Goal: Communication & Community: Answer question/provide support

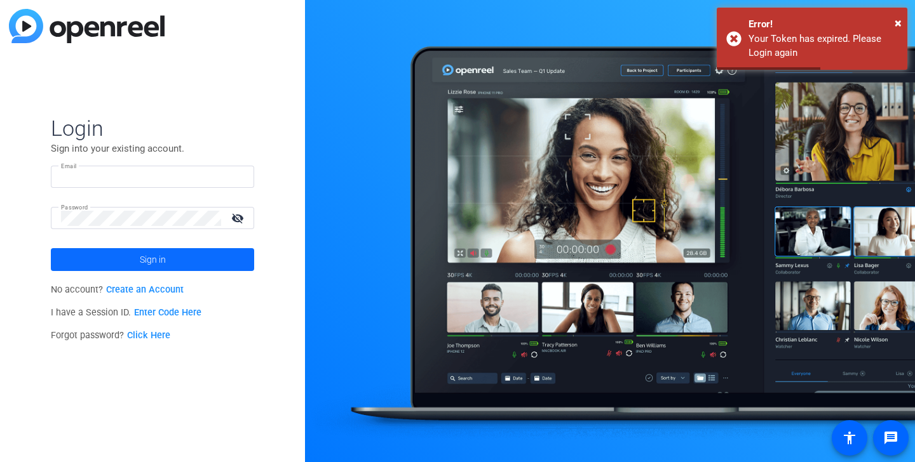
type input "audrey@ideadecanter.com"
click at [135, 263] on span at bounding box center [152, 260] width 203 height 30
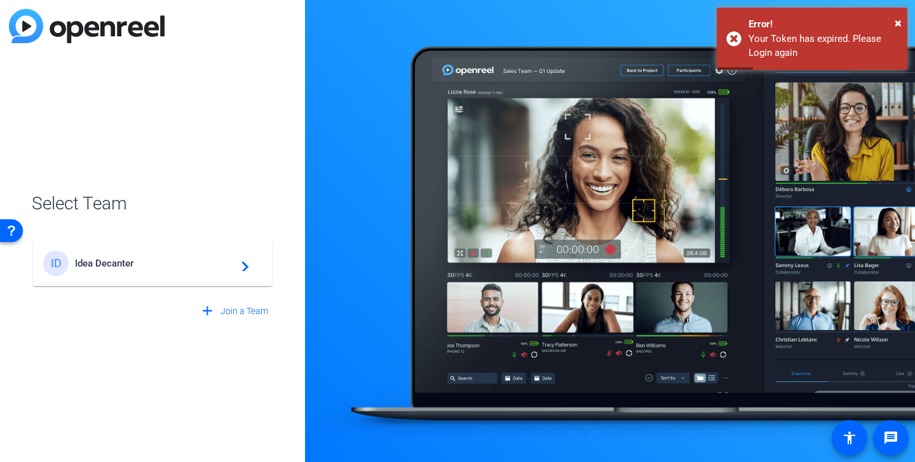
click at [135, 263] on span "Idea Decanter" at bounding box center [154, 263] width 159 height 11
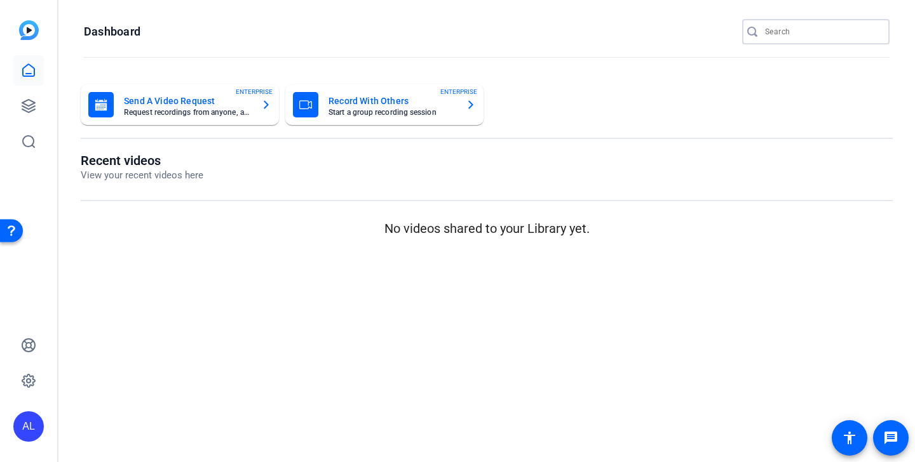
click at [795, 36] on input "Search" at bounding box center [822, 31] width 114 height 15
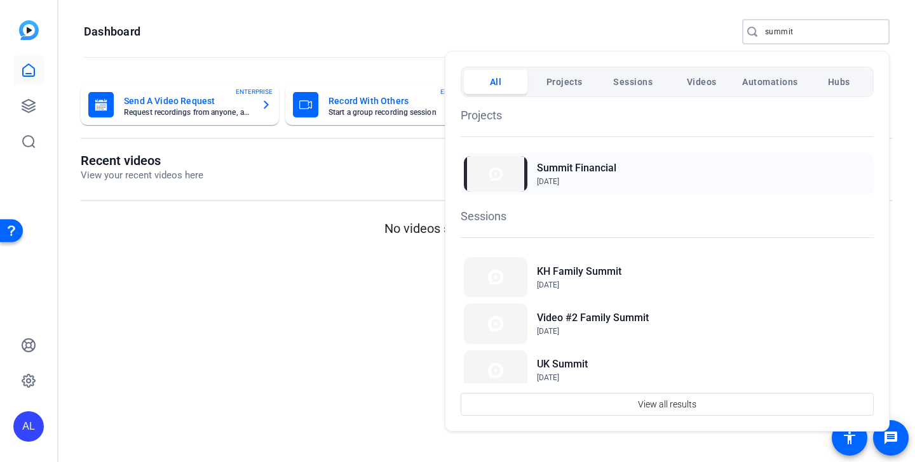
type input "summit"
click at [609, 168] on h2 "Summit Financial" at bounding box center [576, 168] width 79 height 15
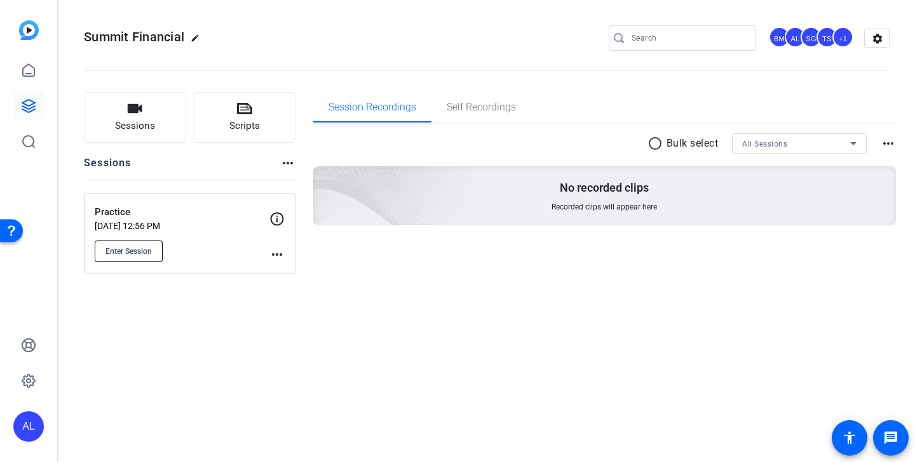
click at [150, 250] on span "Enter Session" at bounding box center [128, 251] width 46 height 10
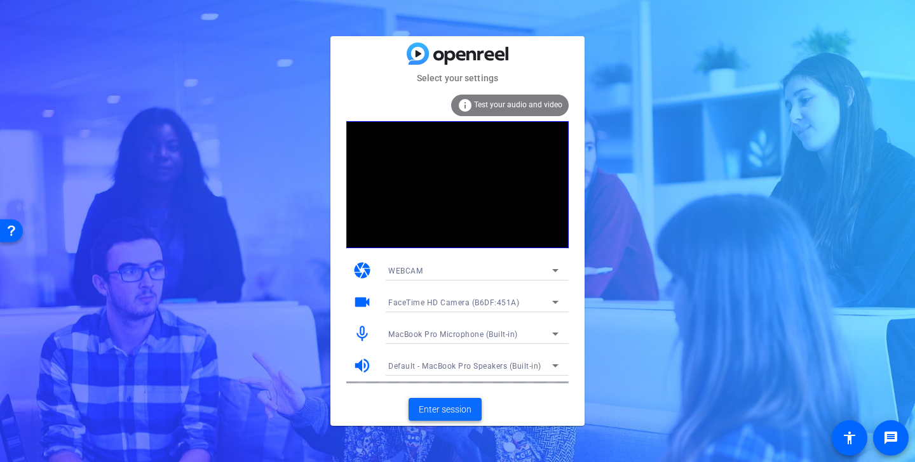
click at [462, 404] on span "Enter session" at bounding box center [445, 409] width 53 height 13
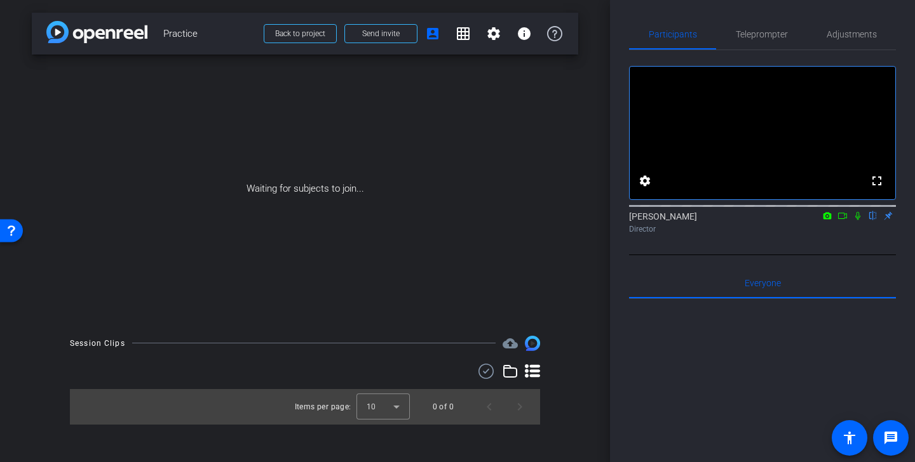
click at [840, 220] on icon at bounding box center [842, 216] width 10 height 9
click at [872, 220] on icon at bounding box center [872, 216] width 5 height 8
click at [364, 35] on span "Send invite" at bounding box center [380, 34] width 37 height 10
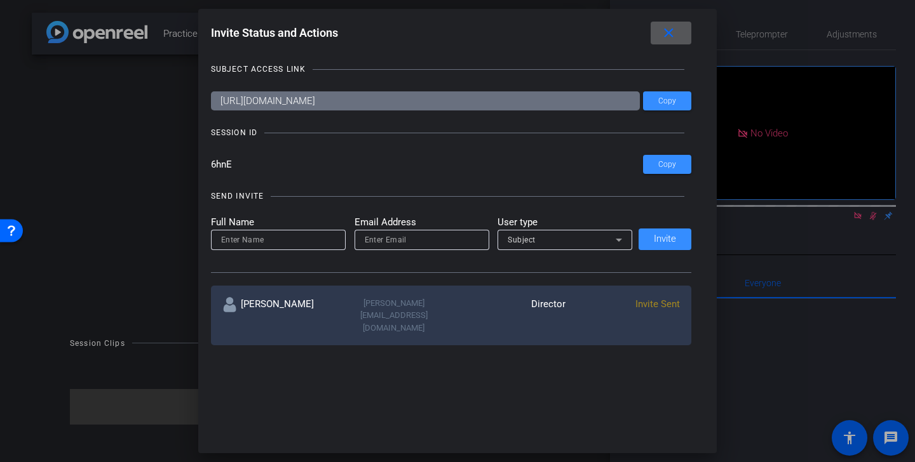
scroll to position [18, 0]
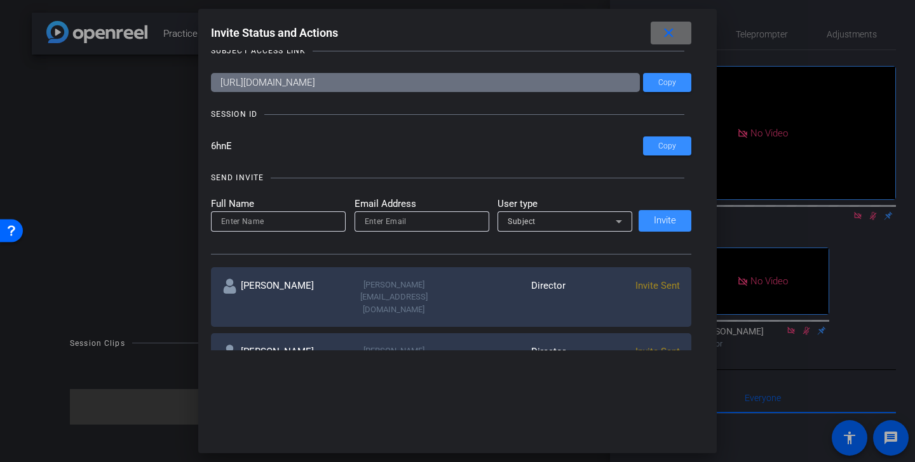
click at [674, 27] on mat-icon "close" at bounding box center [669, 33] width 16 height 16
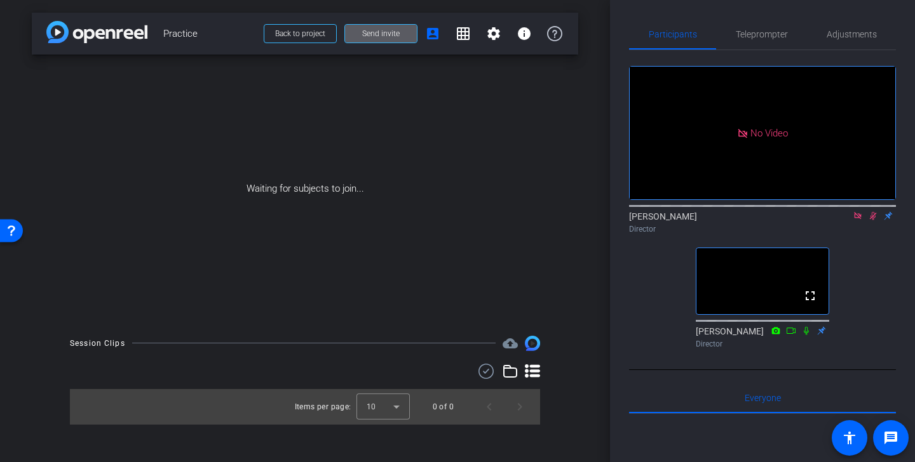
click at [861, 220] on icon at bounding box center [858, 216] width 10 height 9
click at [844, 219] on icon at bounding box center [842, 216] width 9 height 6
click at [860, 220] on icon at bounding box center [858, 216] width 10 height 9
click at [842, 220] on icon at bounding box center [842, 216] width 10 height 9
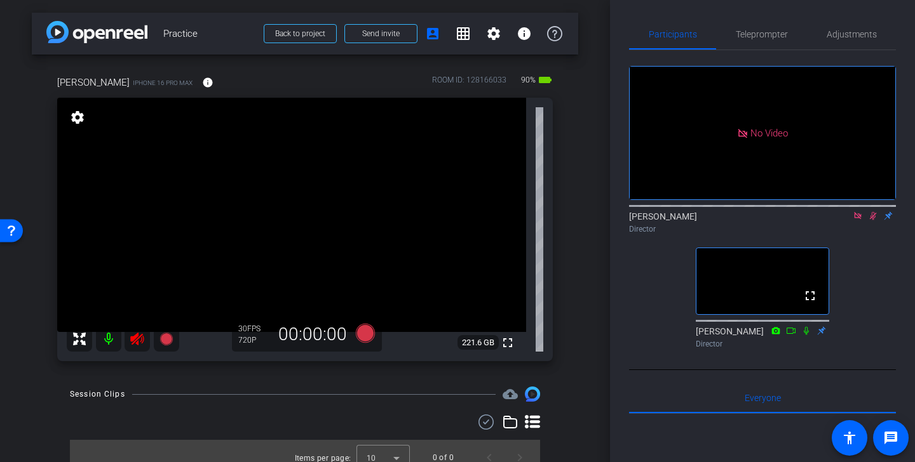
click at [133, 341] on icon at bounding box center [136, 339] width 13 height 13
click at [653, 370] on div "No Video Audrey Lee Director fullscreen Betsy Mugavero Director" at bounding box center [762, 210] width 267 height 320
click at [860, 219] on icon at bounding box center [857, 215] width 7 height 7
click at [842, 220] on icon at bounding box center [842, 216] width 10 height 9
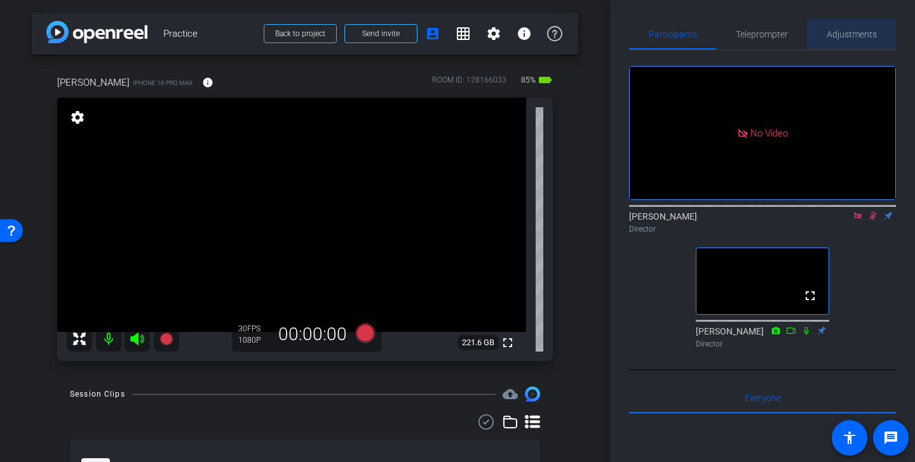
click at [879, 34] on div "Adjustments" at bounding box center [851, 34] width 89 height 30
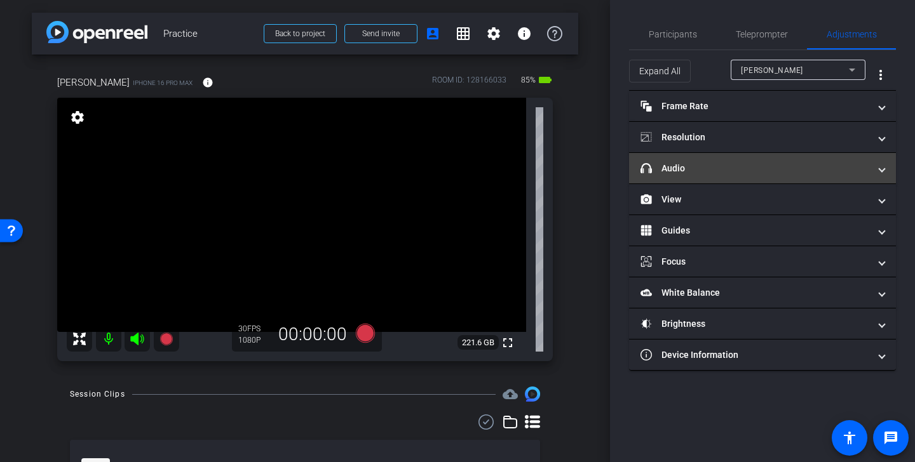
click at [748, 158] on mat-expansion-panel-header "headphone icon Audio" at bounding box center [762, 168] width 267 height 30
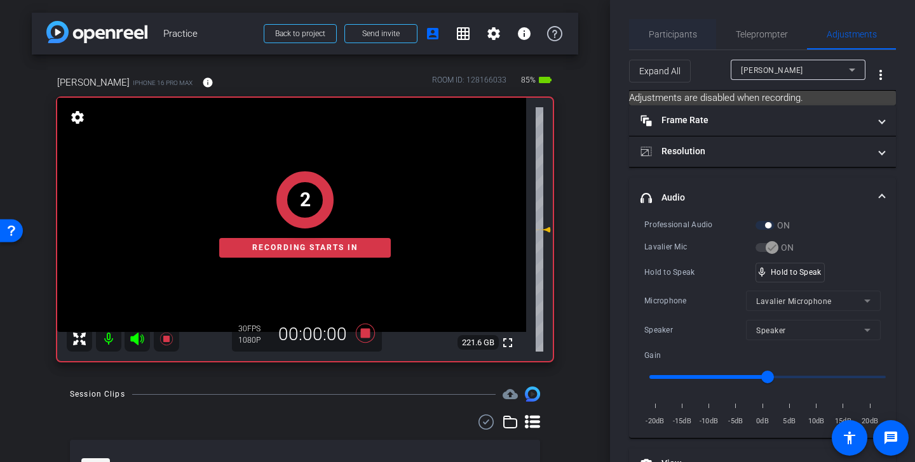
click at [698, 39] on div "Participants" at bounding box center [672, 34] width 87 height 30
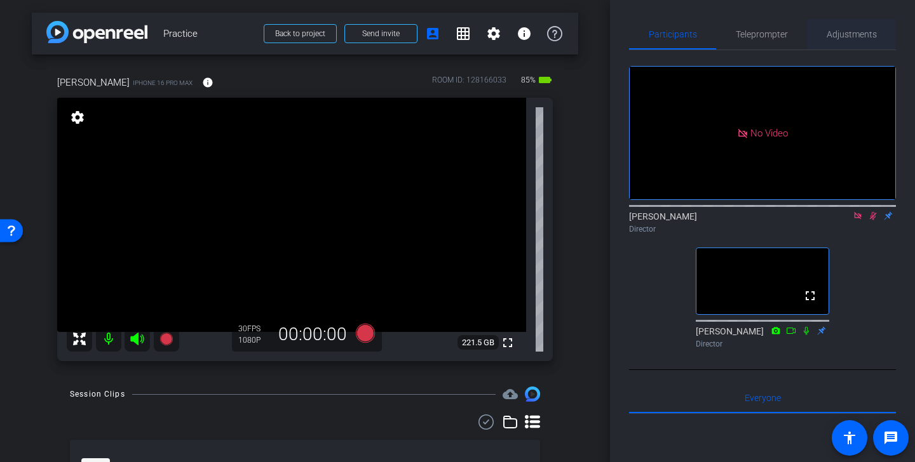
click at [863, 32] on span "Adjustments" at bounding box center [852, 34] width 50 height 9
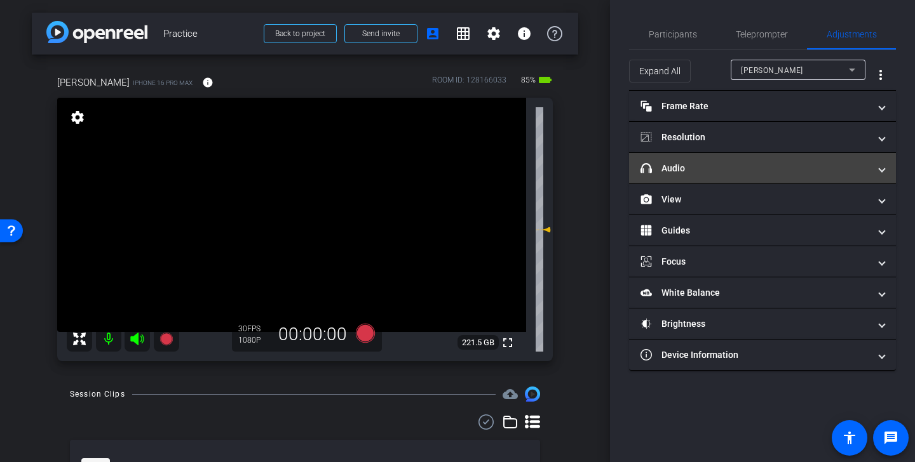
click at [743, 173] on mat-panel-title "headphone icon Audio" at bounding box center [754, 168] width 229 height 13
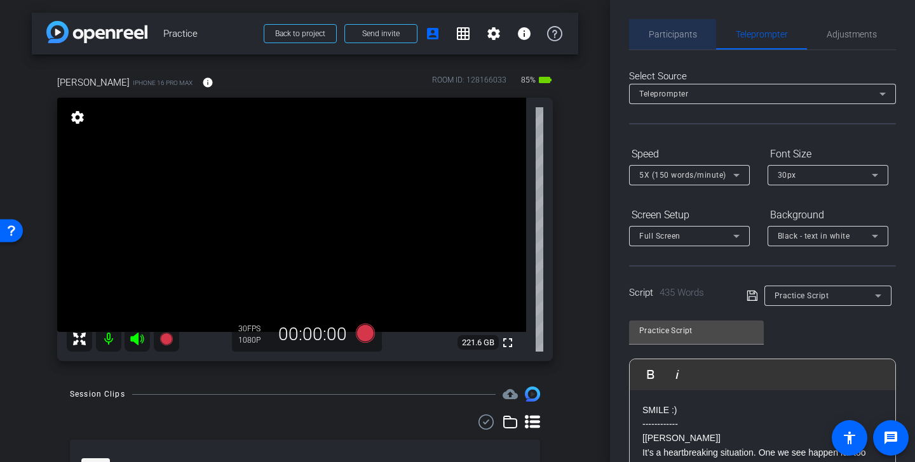
click at [671, 36] on span "Participants" at bounding box center [673, 34] width 48 height 9
click at [688, 37] on span "Participants" at bounding box center [673, 34] width 48 height 9
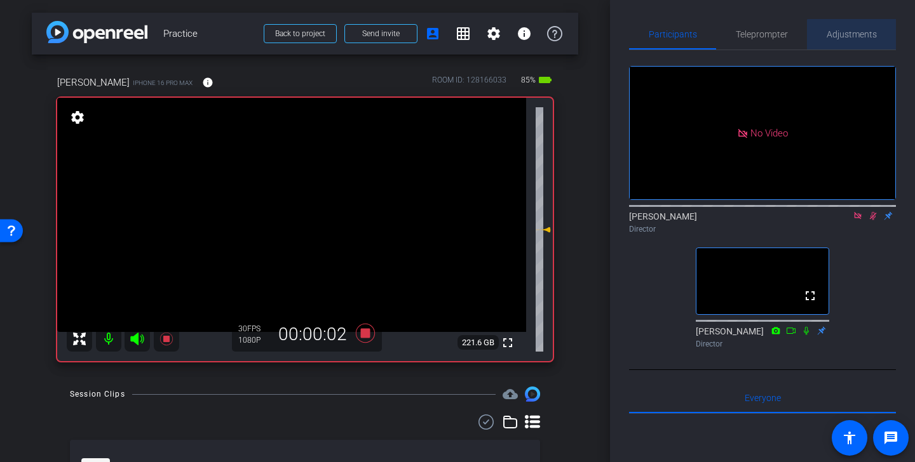
click at [864, 35] on span "Adjustments" at bounding box center [852, 34] width 50 height 9
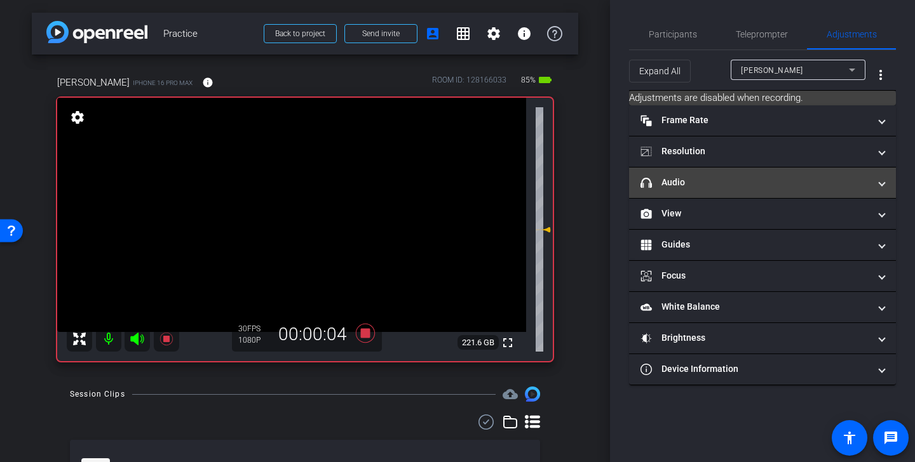
click at [767, 180] on mat-panel-title "headphone icon Audio" at bounding box center [754, 182] width 229 height 13
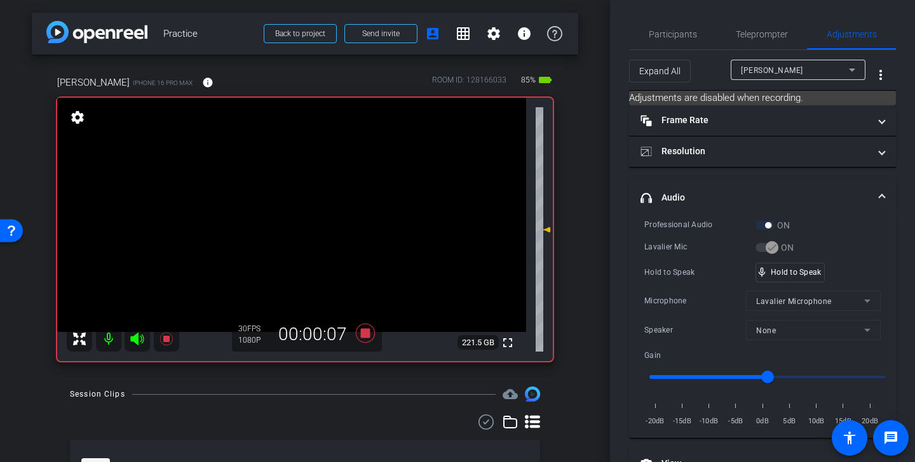
click at [778, 187] on mat-expansion-panel-header "headphone icon Audio" at bounding box center [762, 198] width 267 height 41
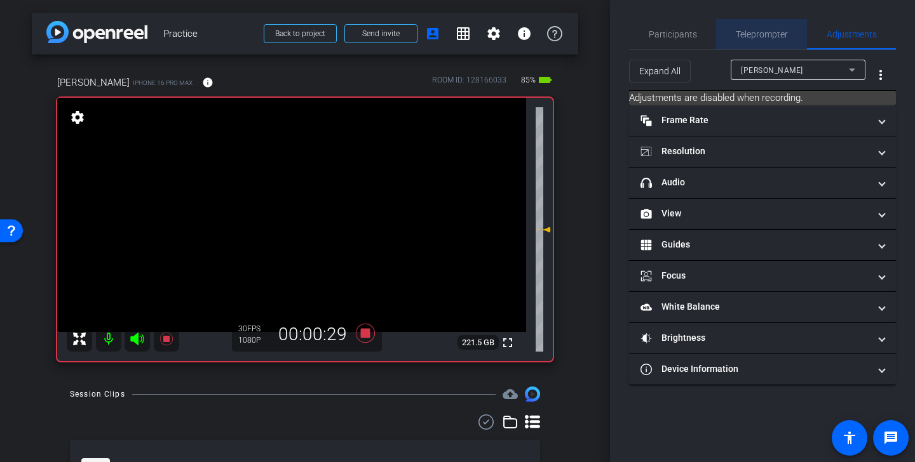
click at [752, 37] on span "Teleprompter" at bounding box center [762, 34] width 52 height 9
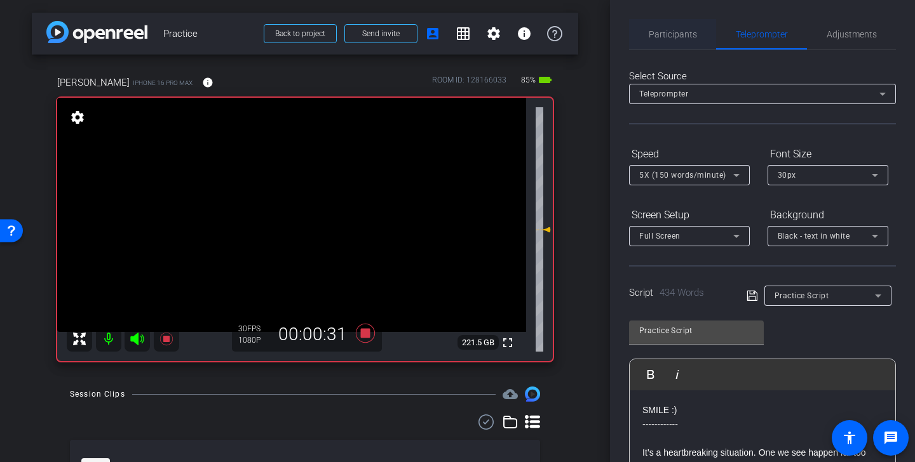
click at [691, 34] on span "Participants" at bounding box center [673, 34] width 48 height 9
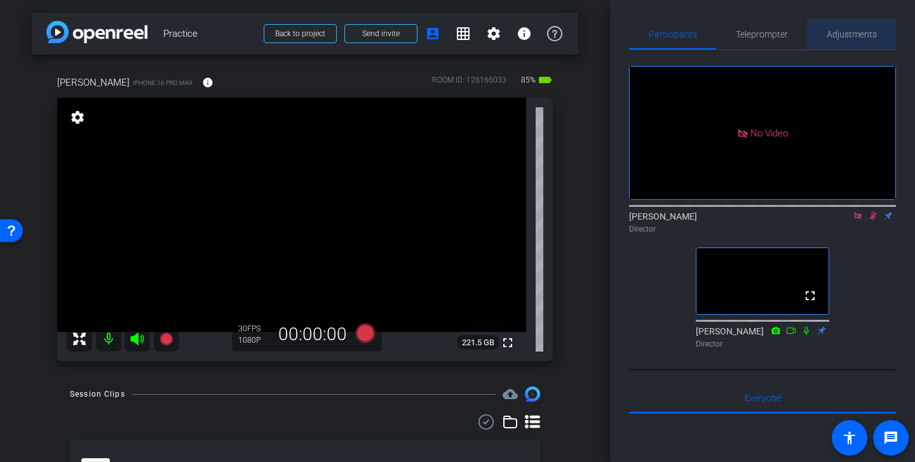
click at [853, 43] on span "Adjustments" at bounding box center [852, 34] width 50 height 30
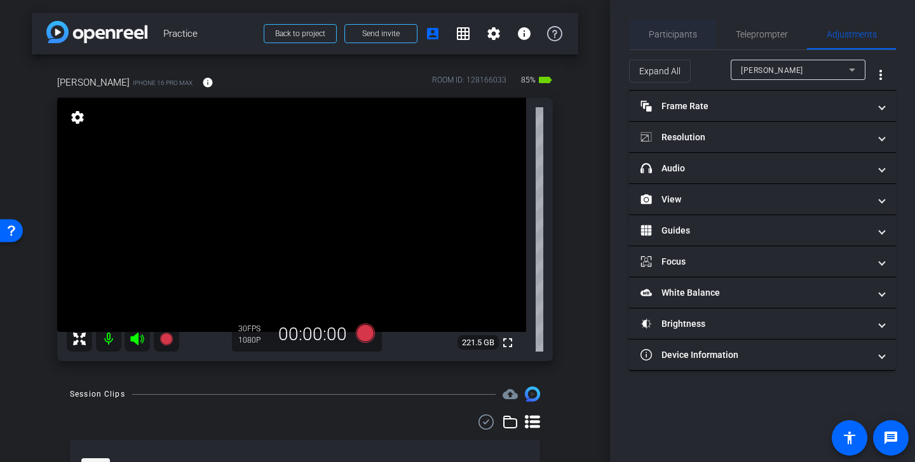
click at [694, 42] on span "Participants" at bounding box center [673, 34] width 48 height 30
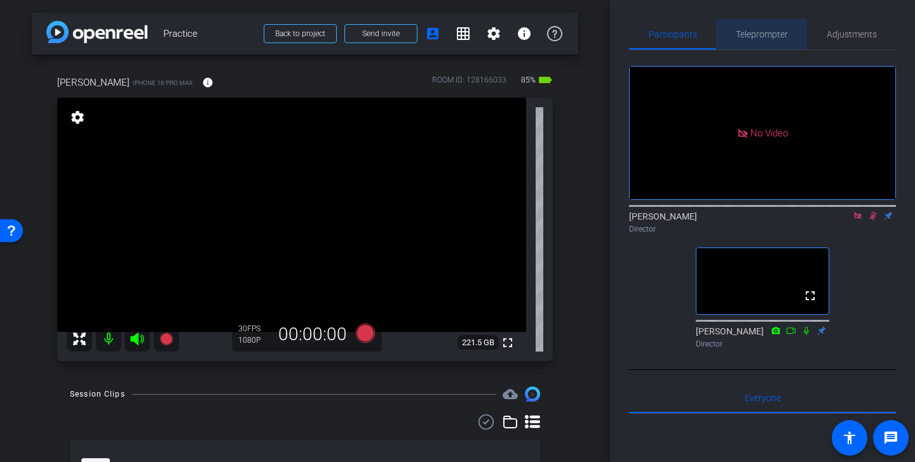
click at [757, 39] on span "Teleprompter" at bounding box center [762, 34] width 52 height 9
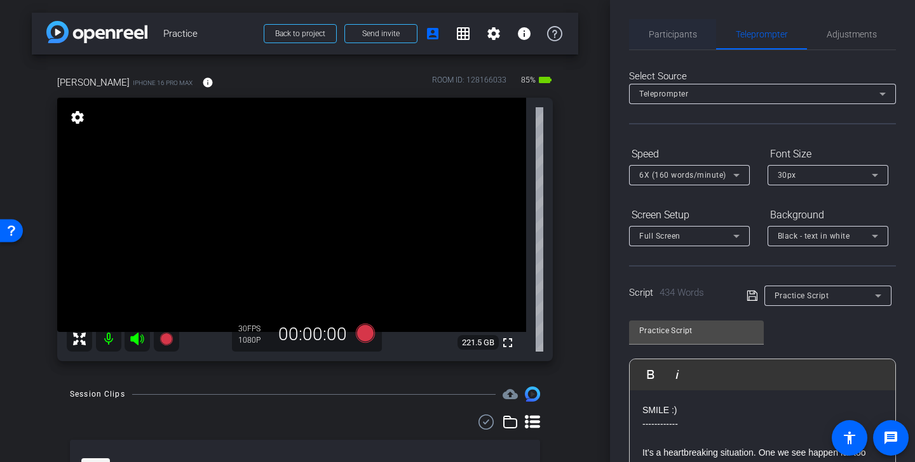
click at [684, 30] on span "Participants" at bounding box center [673, 34] width 48 height 9
click at [857, 40] on span "Adjustments" at bounding box center [852, 34] width 50 height 30
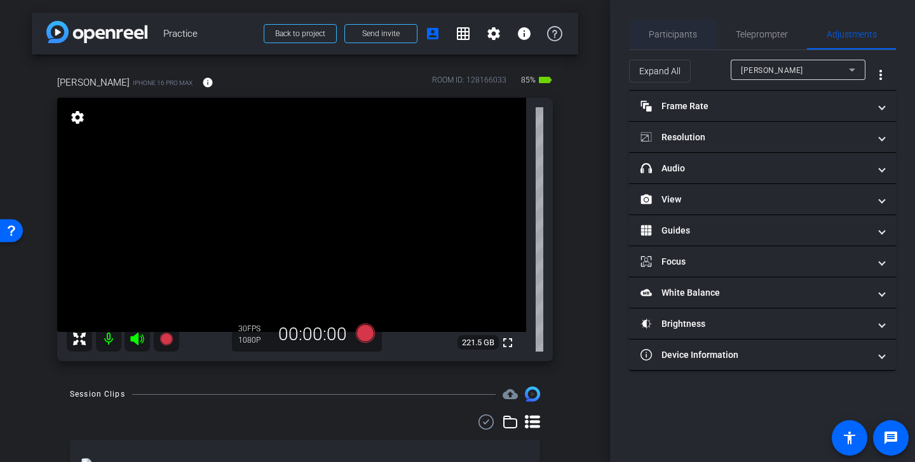
click at [684, 42] on span "Participants" at bounding box center [673, 34] width 48 height 30
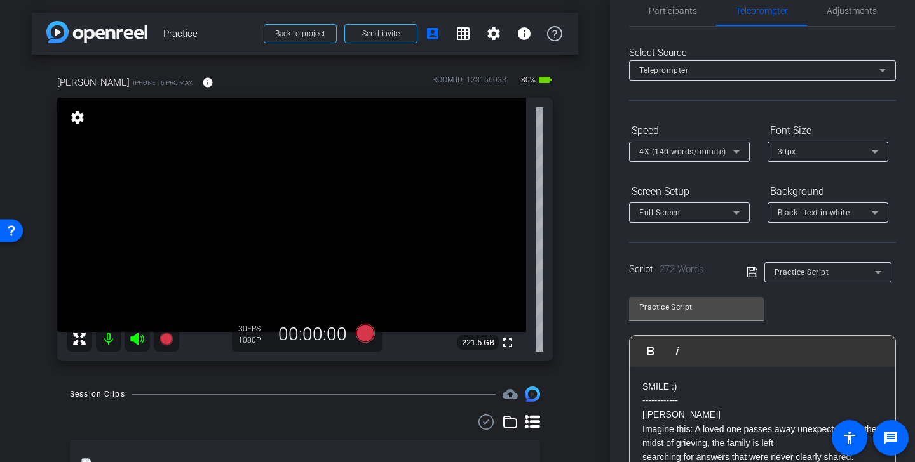
scroll to position [3, 0]
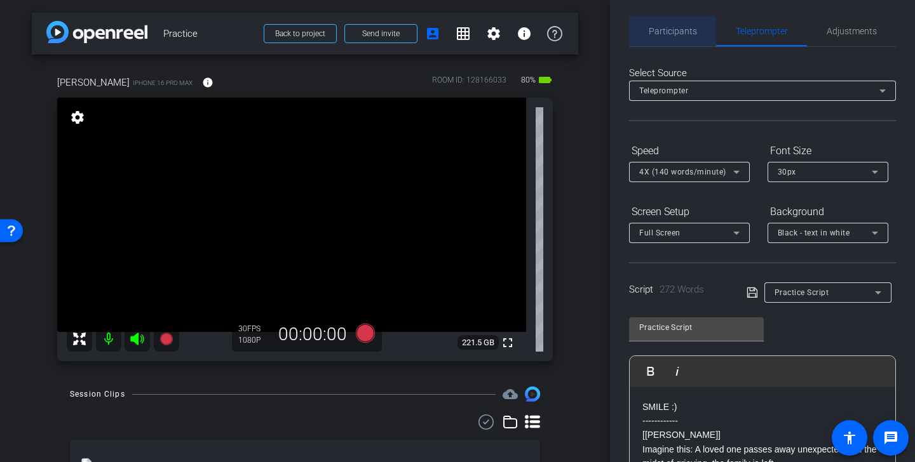
click at [681, 24] on span "Participants" at bounding box center [673, 31] width 48 height 30
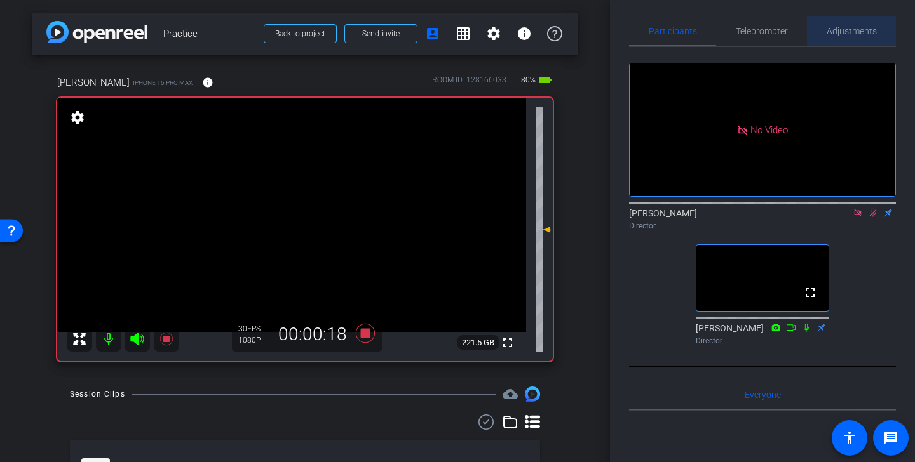
click at [858, 31] on span "Adjustments" at bounding box center [852, 31] width 50 height 9
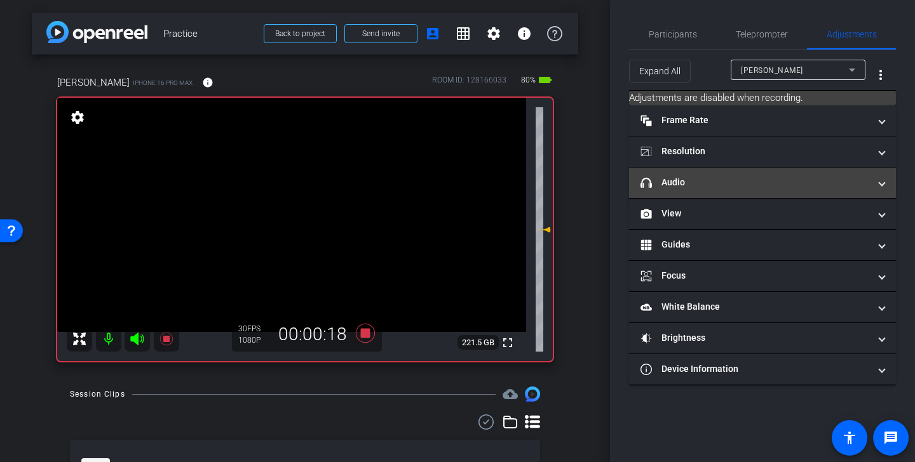
click at [764, 170] on mat-expansion-panel-header "headphone icon Audio" at bounding box center [762, 183] width 267 height 30
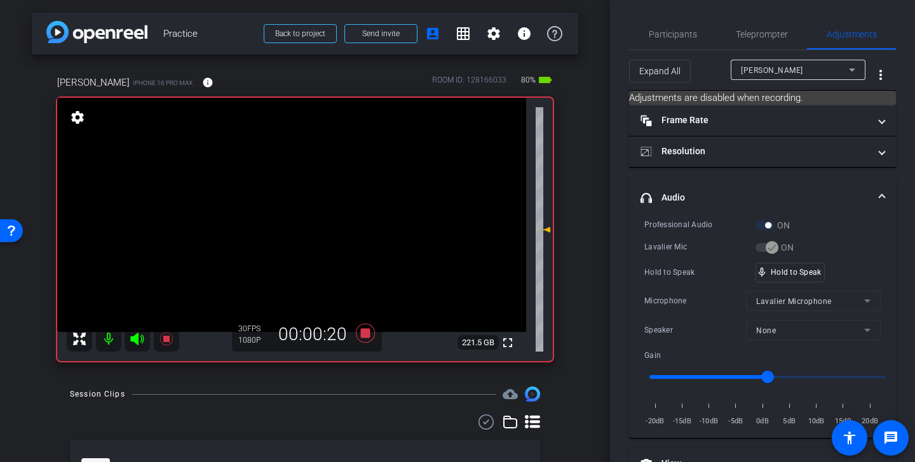
click at [775, 194] on mat-panel-title "headphone icon Audio" at bounding box center [754, 197] width 229 height 13
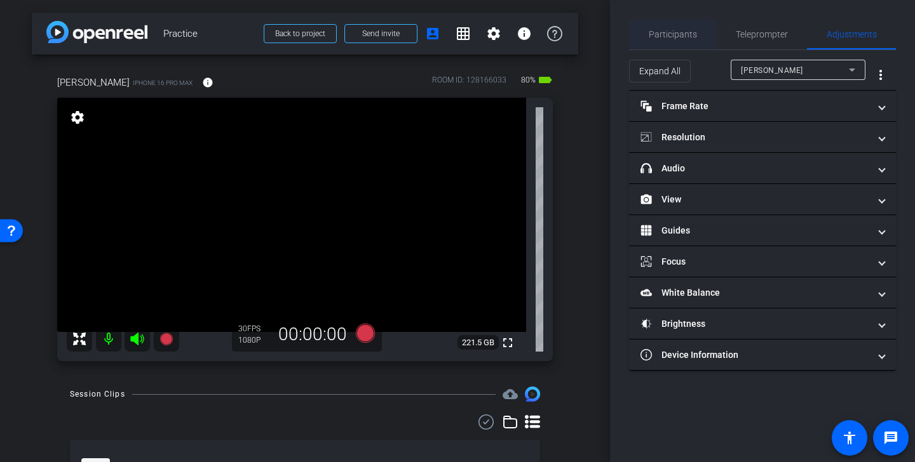
click at [673, 36] on span "Participants" at bounding box center [673, 34] width 48 height 9
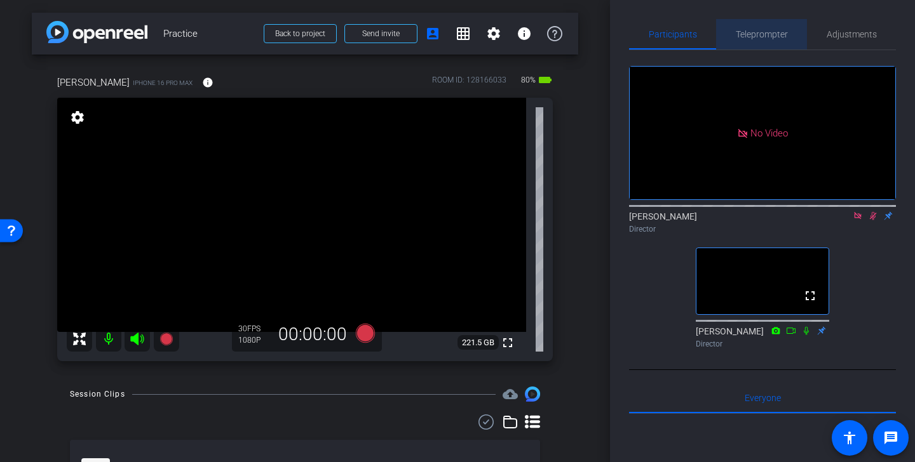
click at [758, 34] on span "Teleprompter" at bounding box center [762, 34] width 52 height 9
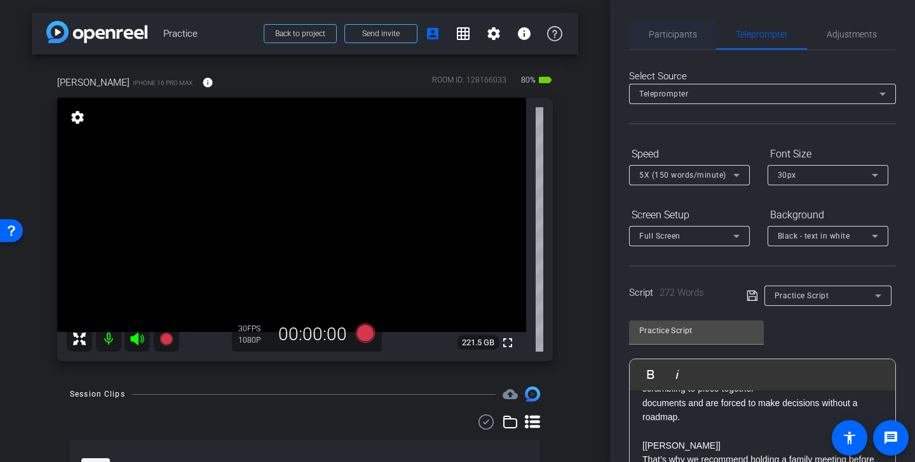
click at [678, 34] on span "Participants" at bounding box center [673, 34] width 48 height 9
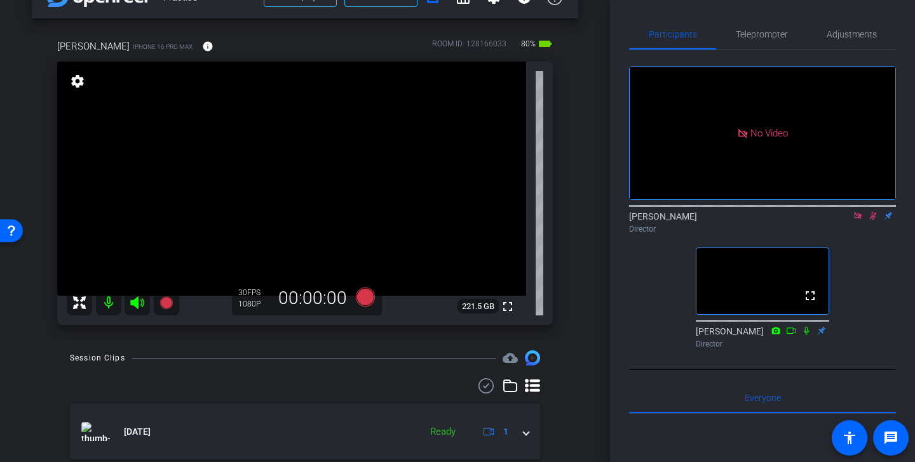
scroll to position [34, 0]
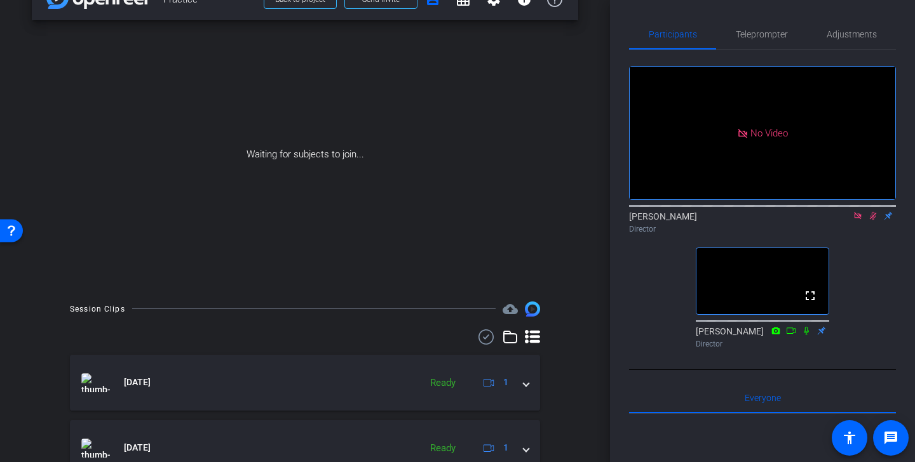
click at [858, 212] on icon at bounding box center [857, 215] width 7 height 7
click at [859, 220] on icon at bounding box center [858, 216] width 10 height 9
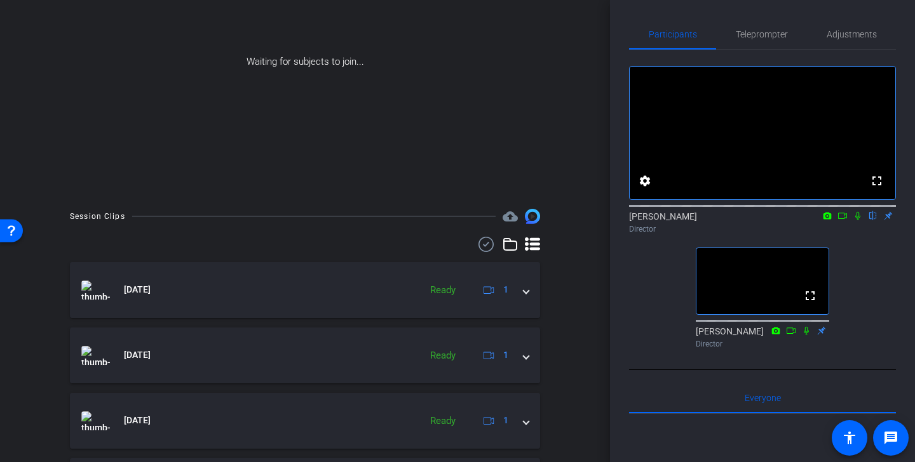
scroll to position [0, 0]
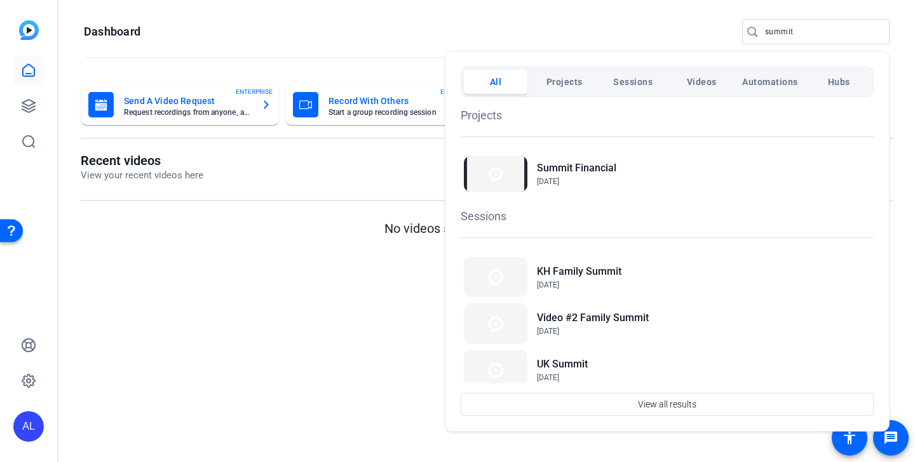
click at [372, 270] on div at bounding box center [457, 231] width 915 height 462
